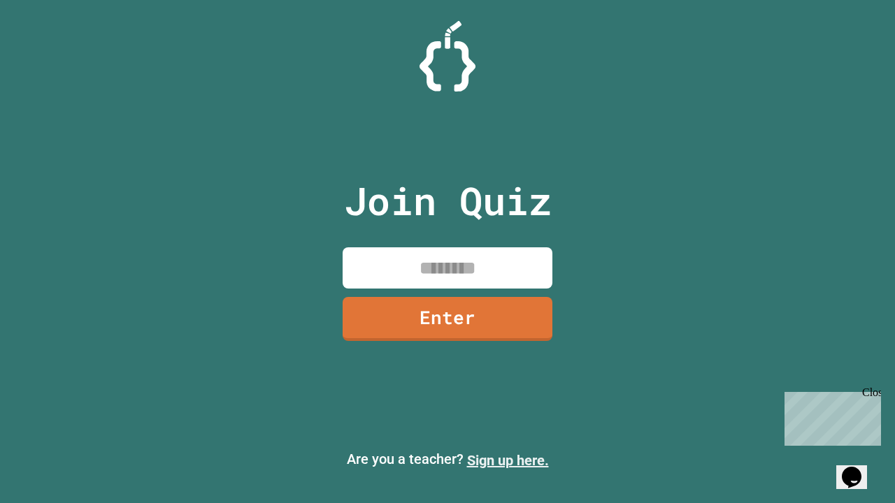
click at [507, 461] on link "Sign up here." at bounding box center [508, 460] width 82 height 17
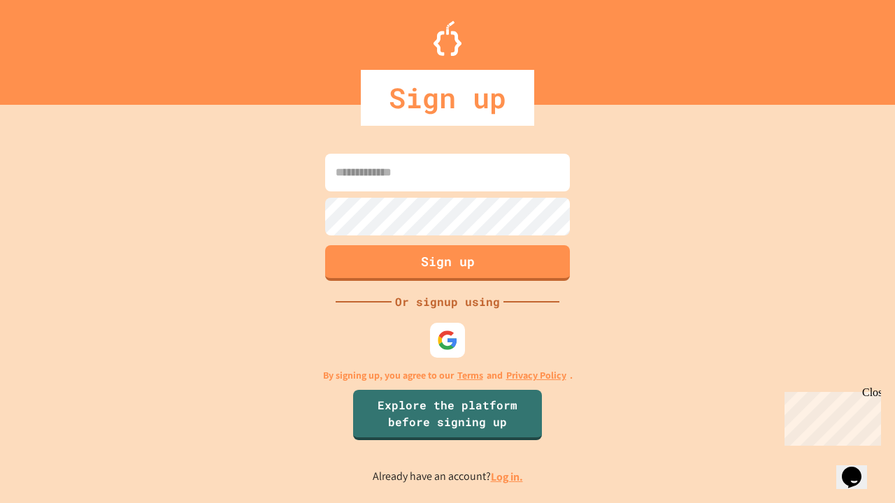
click at [507, 477] on link "Log in." at bounding box center [507, 477] width 32 height 15
